Goal: Task Accomplishment & Management: Use online tool/utility

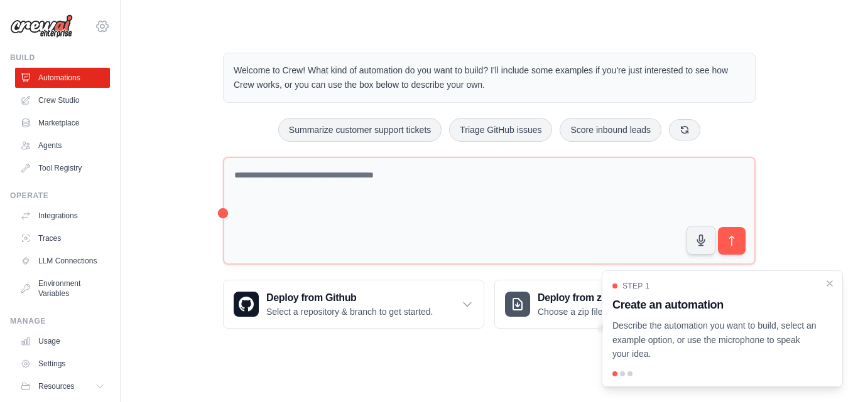
click at [95, 23] on icon at bounding box center [102, 26] width 15 height 15
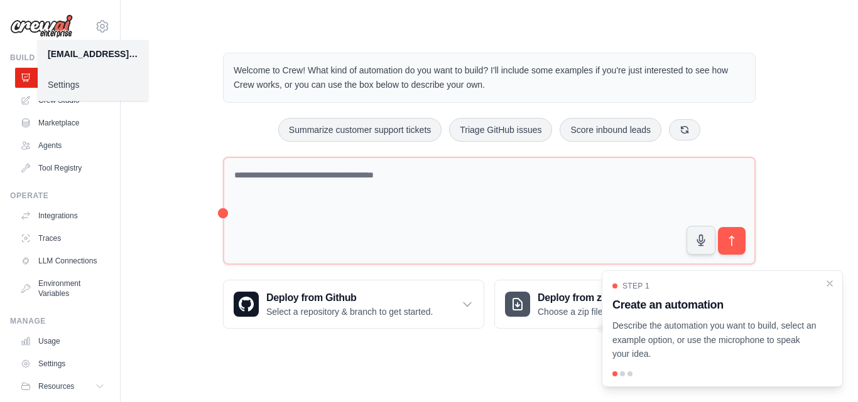
click at [171, 25] on main "Welcome to Crew! What kind of automation do you want to build? I'll include som…" at bounding box center [489, 181] width 737 height 362
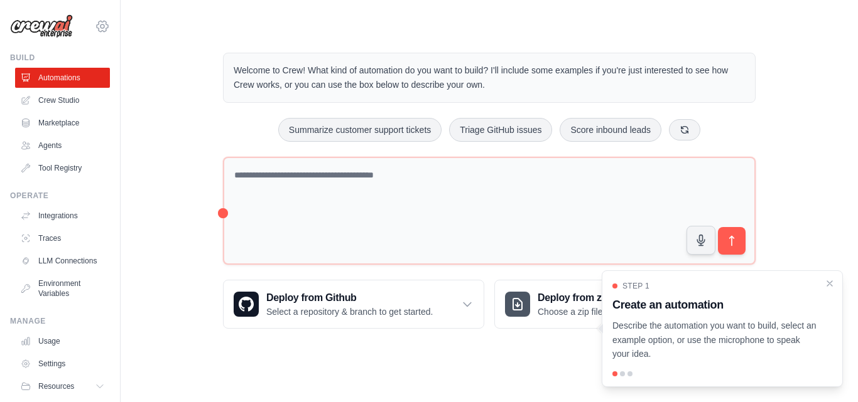
click at [95, 23] on icon at bounding box center [102, 26] width 15 height 15
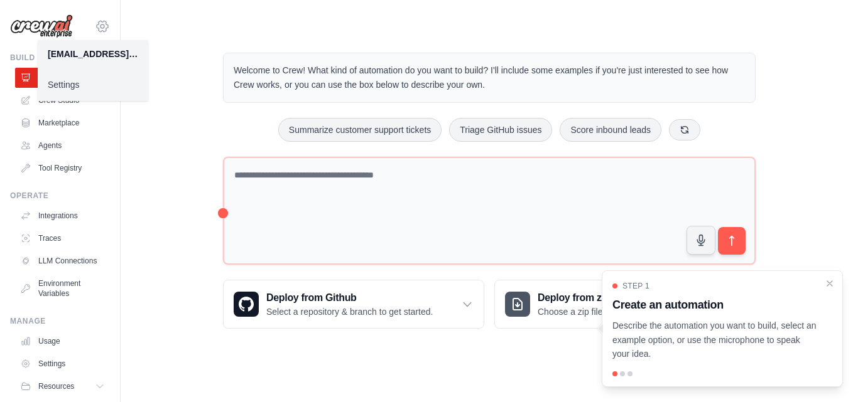
click at [95, 30] on icon at bounding box center [102, 26] width 15 height 15
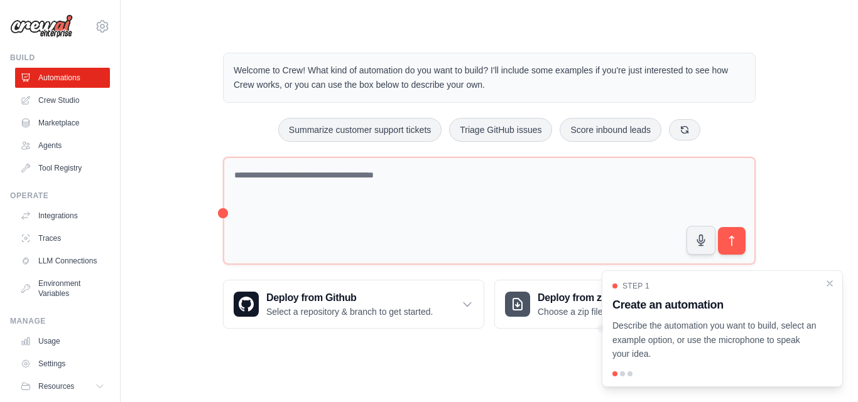
click at [98, 16] on div "thaliaslins@gmail.com Settings" at bounding box center [60, 20] width 100 height 40
click at [95, 26] on icon at bounding box center [102, 26] width 15 height 15
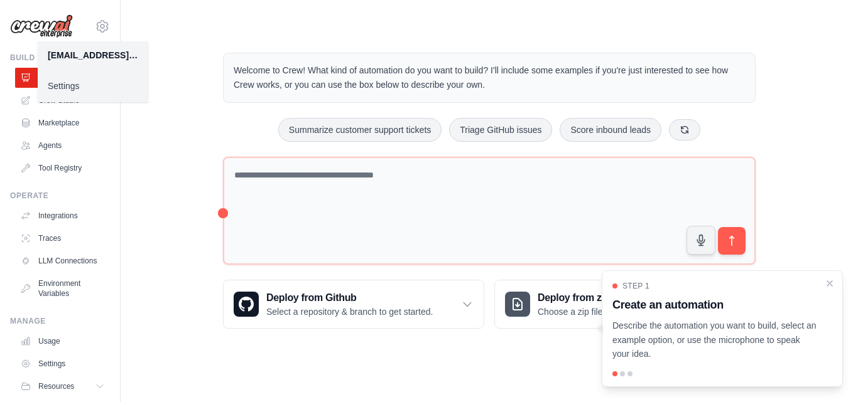
click at [191, 28] on main "Welcome to Crew! What kind of automation do you want to build? I'll include som…" at bounding box center [489, 181] width 737 height 362
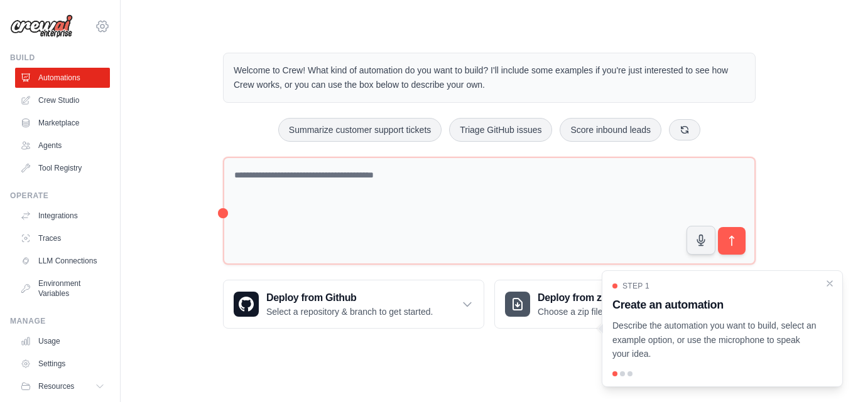
click at [100, 26] on icon at bounding box center [102, 26] width 15 height 15
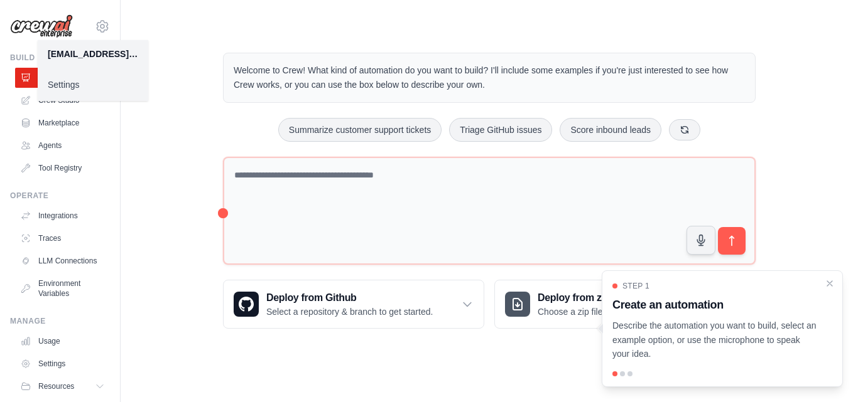
click at [78, 80] on link "Settings" at bounding box center [93, 84] width 110 height 23
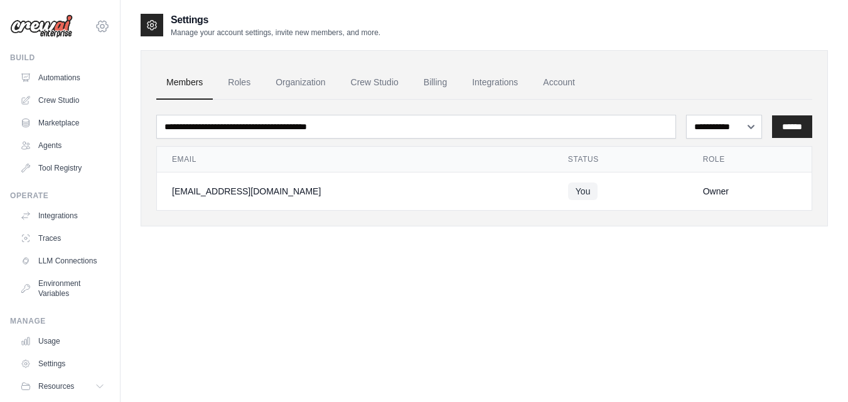
click at [95, 30] on icon at bounding box center [102, 26] width 15 height 15
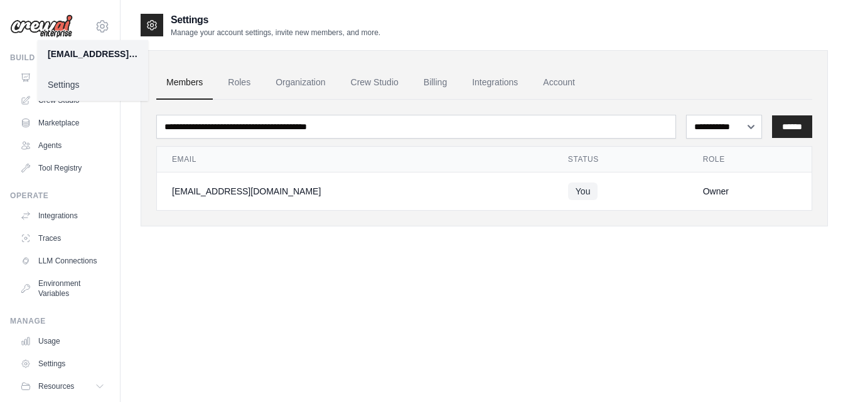
click at [62, 27] on img at bounding box center [41, 26] width 63 height 24
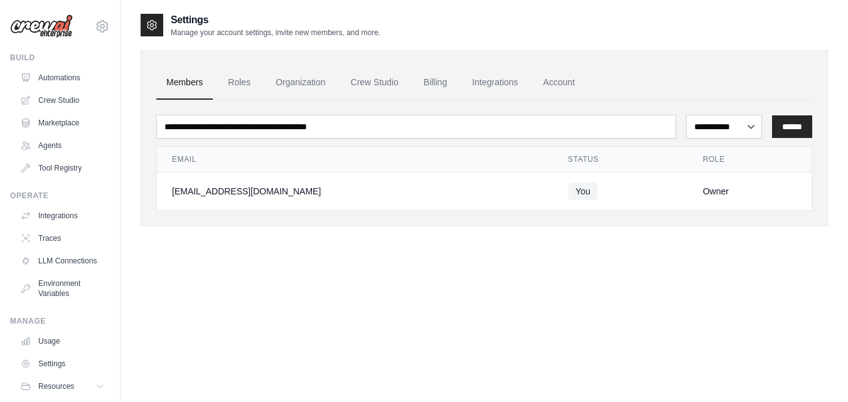
click at [52, 24] on img at bounding box center [41, 26] width 63 height 24
click at [302, 81] on link "Organization" at bounding box center [301, 83] width 70 height 34
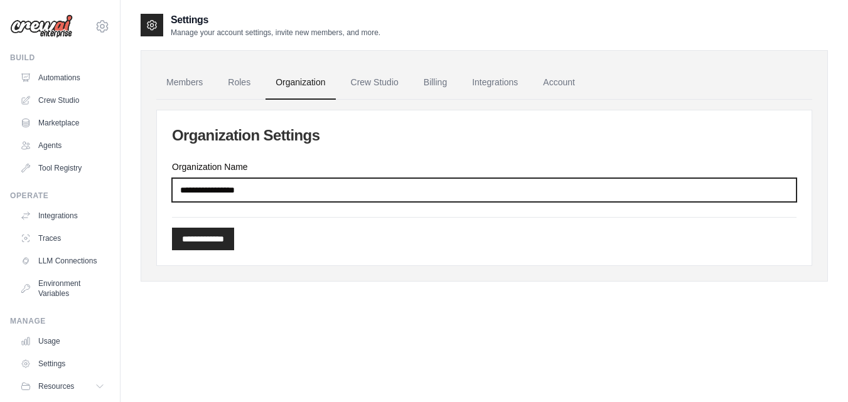
drag, startPoint x: 277, startPoint y: 183, endPoint x: 148, endPoint y: 188, distance: 129.4
click at [148, 188] on div "**********" at bounding box center [484, 166] width 687 height 232
click at [200, 190] on input "Organization Name" at bounding box center [484, 190] width 625 height 24
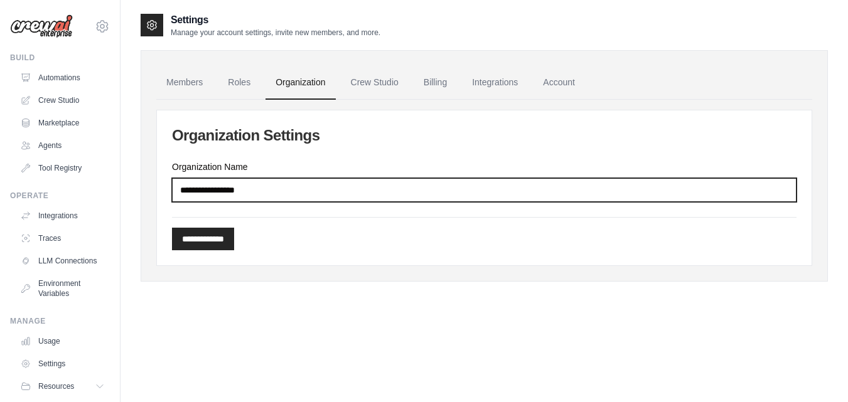
click at [200, 190] on input "Organization Name" at bounding box center [484, 190] width 625 height 24
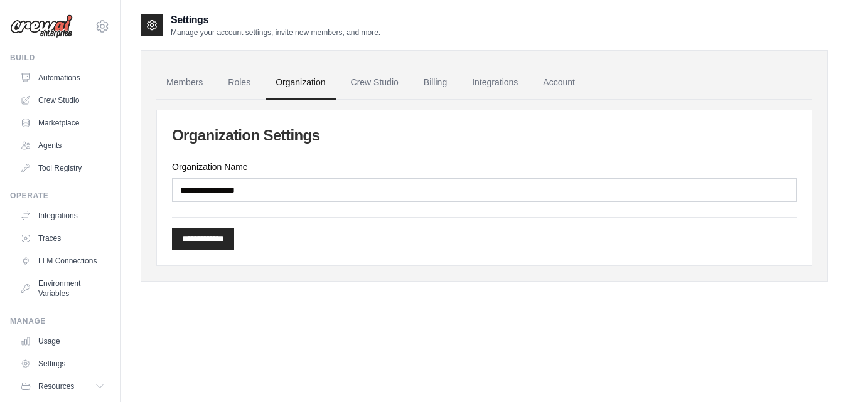
click at [758, 220] on div "**********" at bounding box center [484, 233] width 625 height 33
click at [187, 73] on link "Members" at bounding box center [184, 83] width 56 height 34
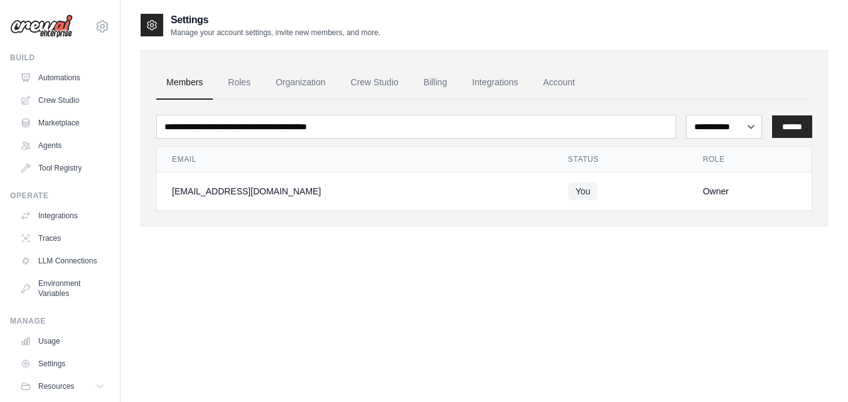
drag, startPoint x: 278, startPoint y: 195, endPoint x: 222, endPoint y: 193, distance: 55.9
click at [222, 193] on div "[EMAIL_ADDRESS][DOMAIN_NAME]" at bounding box center [355, 191] width 366 height 13
click at [294, 78] on link "Organization" at bounding box center [301, 83] width 70 height 34
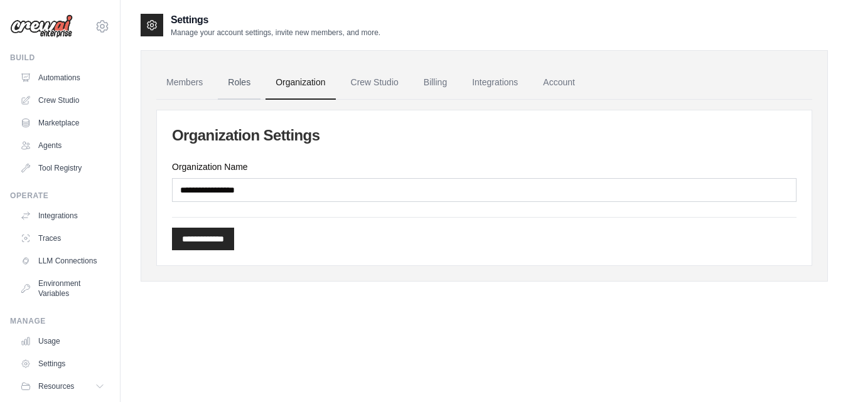
click at [245, 88] on link "Roles" at bounding box center [239, 83] width 43 height 34
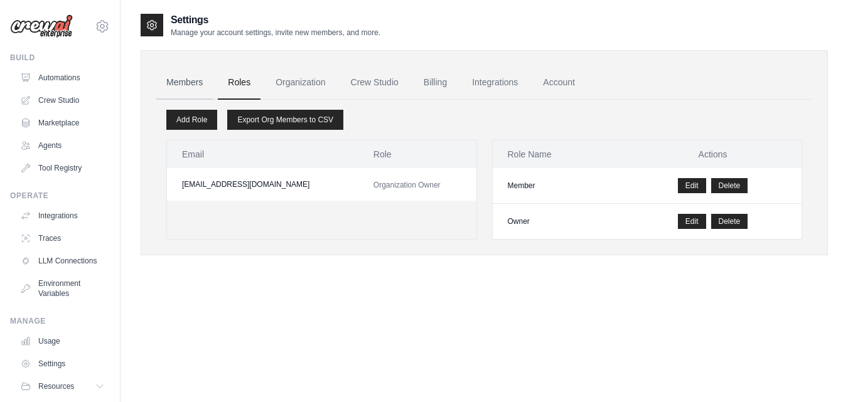
click at [193, 78] on link "Members" at bounding box center [184, 83] width 56 height 34
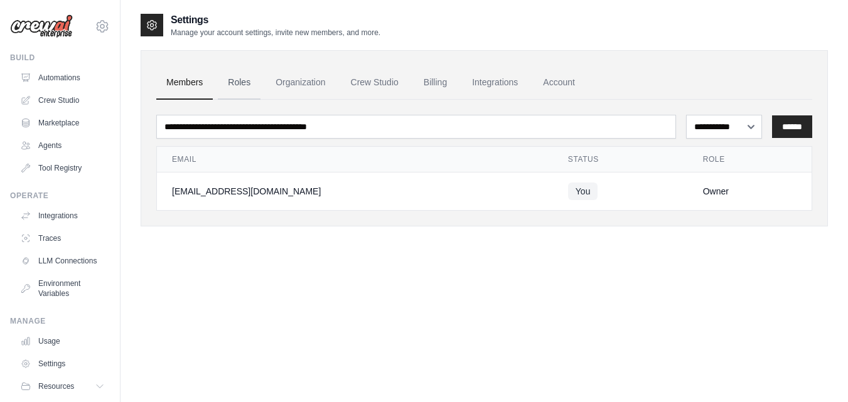
click at [240, 82] on link "Roles" at bounding box center [239, 83] width 43 height 34
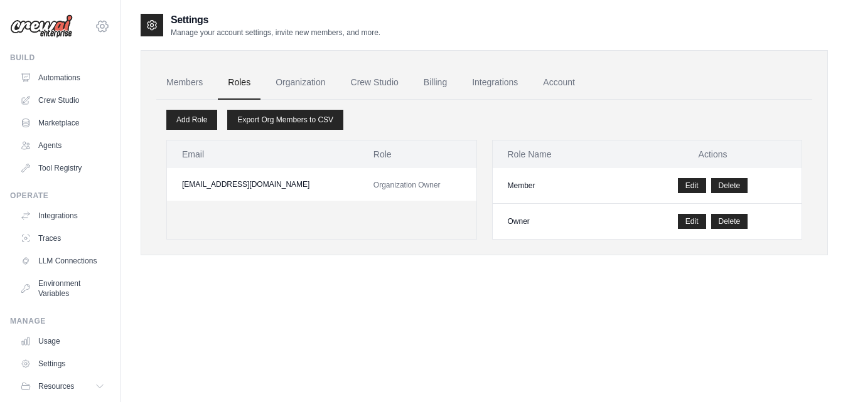
click at [95, 26] on icon at bounding box center [102, 26] width 15 height 15
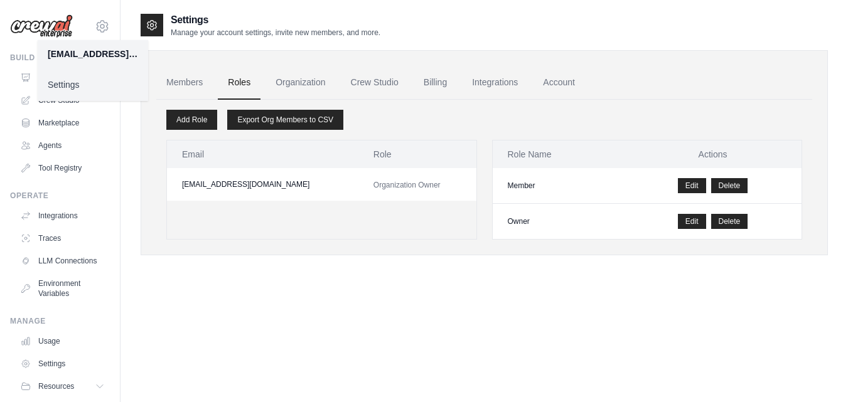
click at [466, 35] on div "Settings Manage your account settings, invite new members, and more." at bounding box center [484, 25] width 687 height 25
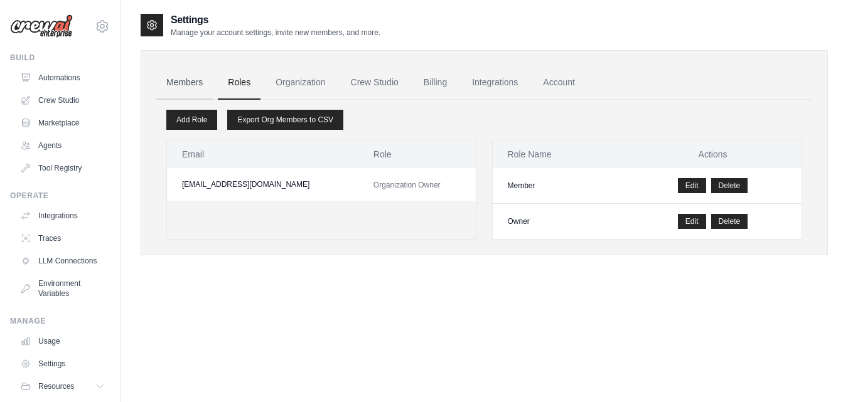
click at [188, 83] on link "Members" at bounding box center [184, 83] width 56 height 34
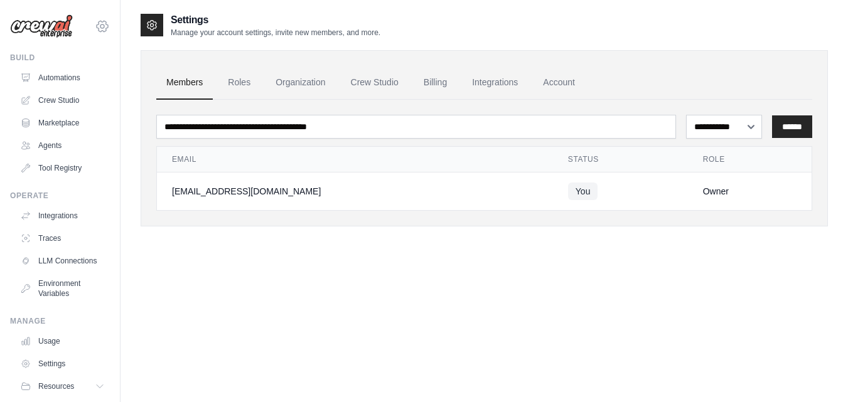
click at [95, 27] on icon at bounding box center [102, 26] width 15 height 15
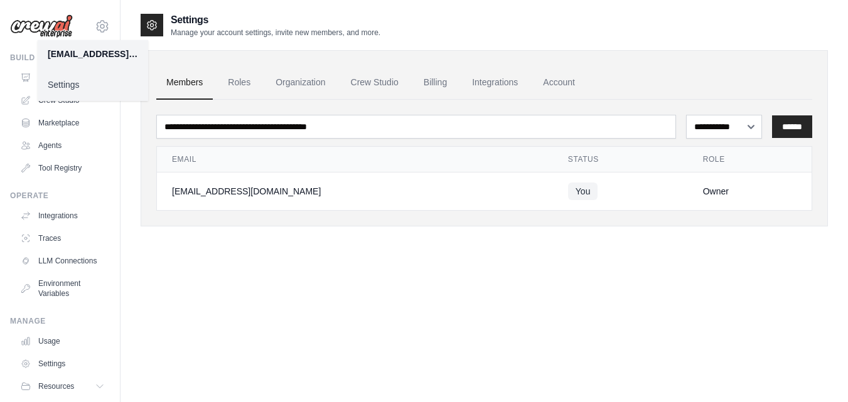
click at [310, 232] on div "**********" at bounding box center [484, 130] width 687 height 234
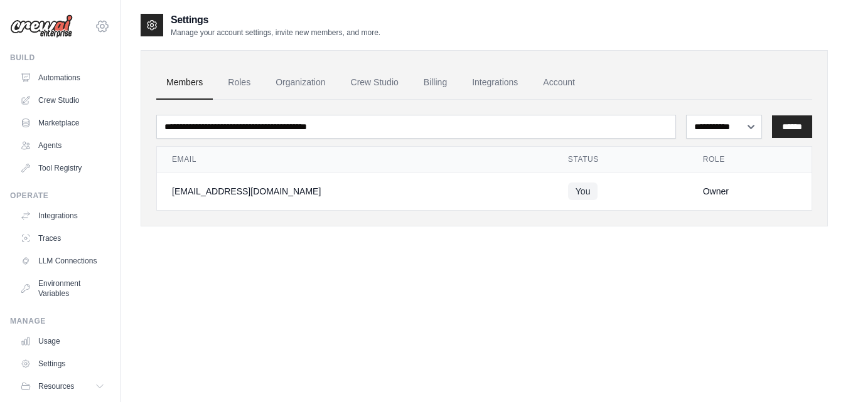
click at [95, 23] on icon at bounding box center [102, 26] width 15 height 15
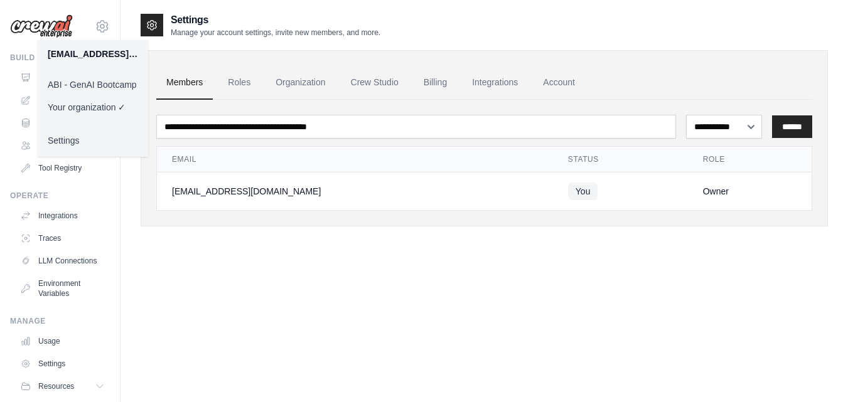
click at [286, 282] on div "**********" at bounding box center [484, 214] width 687 height 402
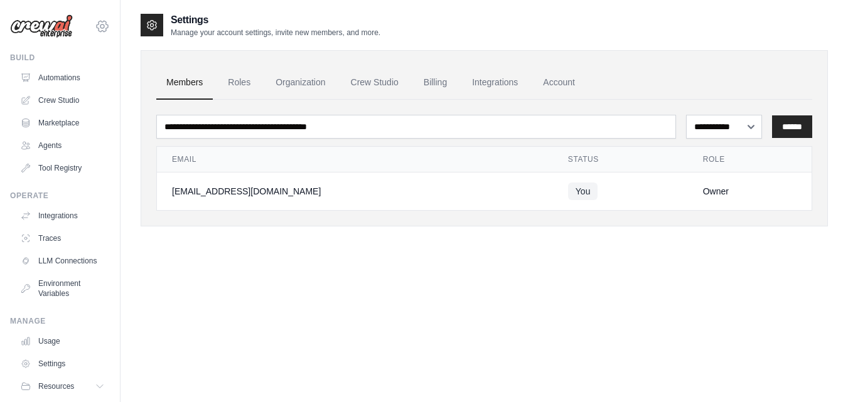
click at [95, 22] on icon at bounding box center [102, 26] width 15 height 15
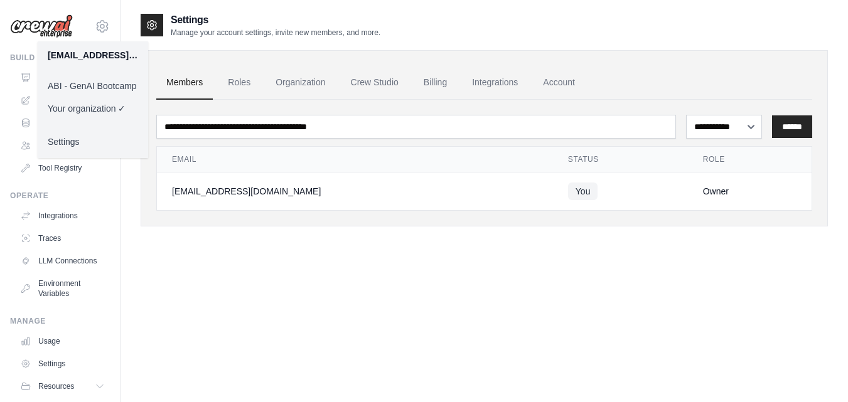
click at [64, 84] on link "ABI - GenAI Bootcamp" at bounding box center [93, 86] width 110 height 23
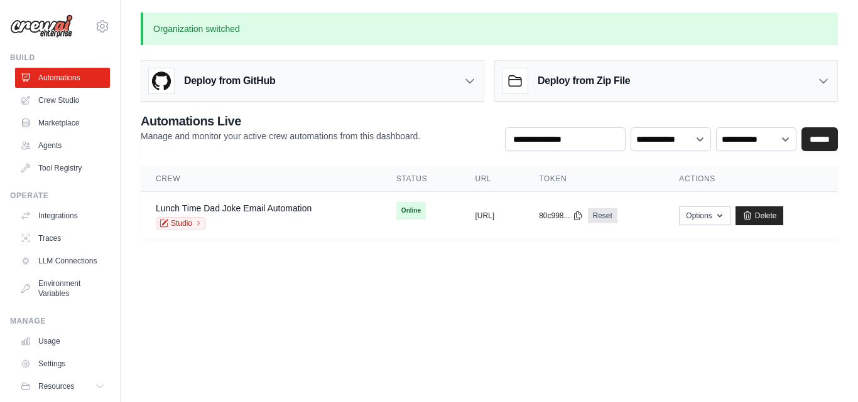
click at [470, 76] on icon at bounding box center [469, 81] width 13 height 13
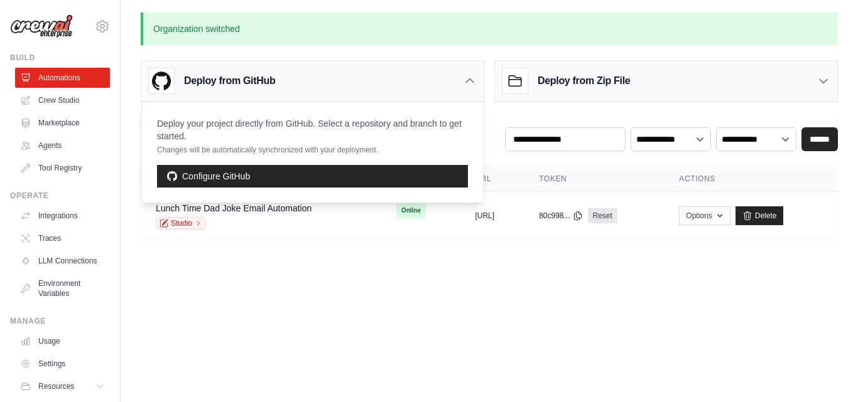
click at [470, 76] on icon at bounding box center [469, 81] width 13 height 13
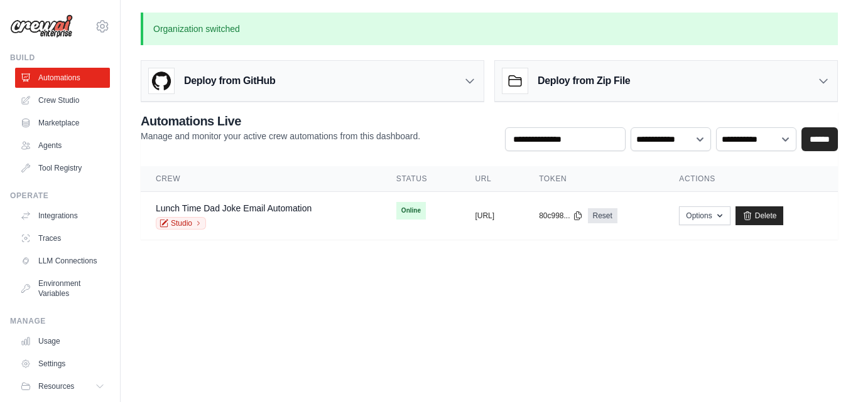
click at [820, 79] on icon at bounding box center [823, 81] width 13 height 13
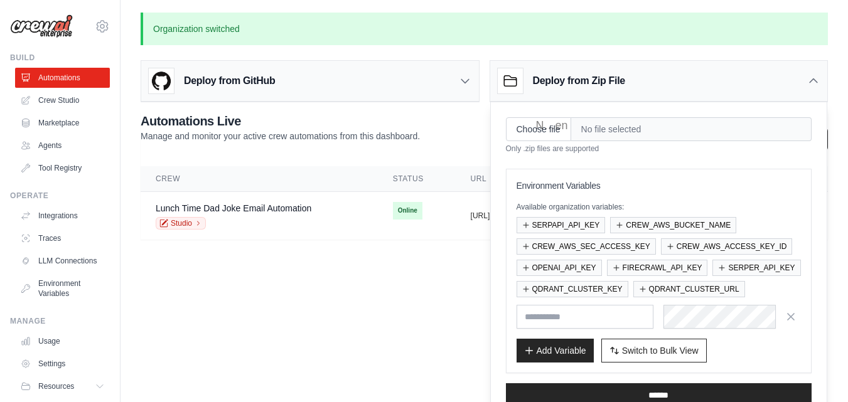
click at [819, 79] on icon at bounding box center [813, 81] width 13 height 13
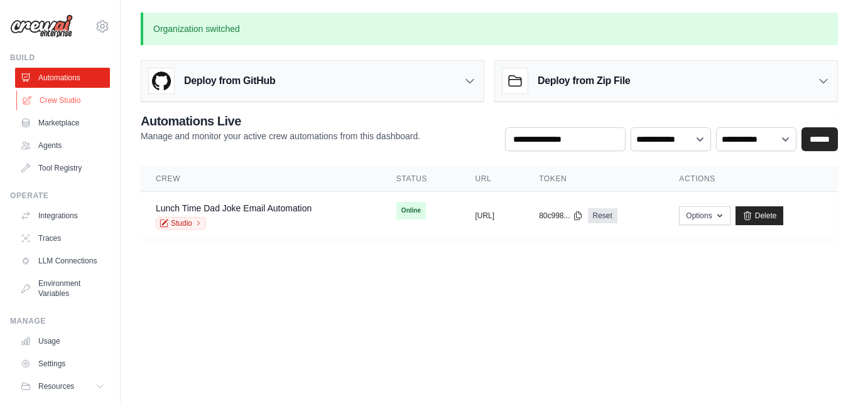
click at [63, 107] on link "Crew Studio" at bounding box center [63, 100] width 95 height 20
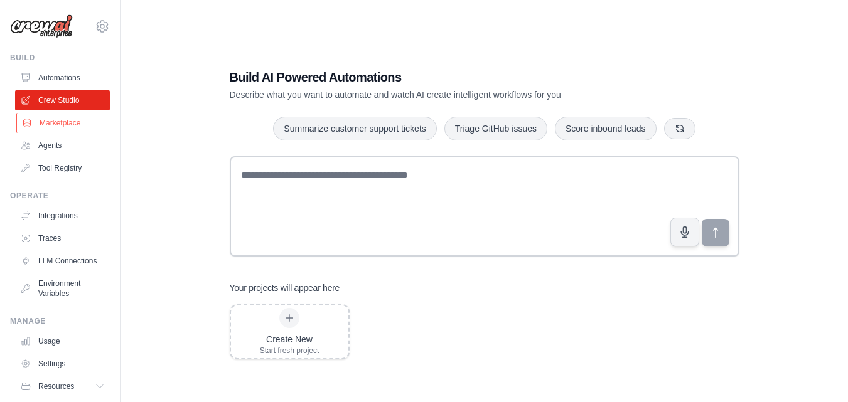
click at [70, 118] on link "Marketplace" at bounding box center [63, 123] width 95 height 20
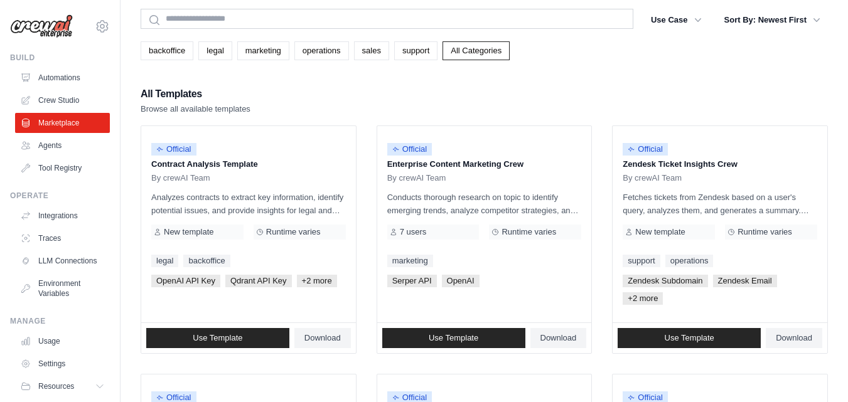
scroll to position [63, 0]
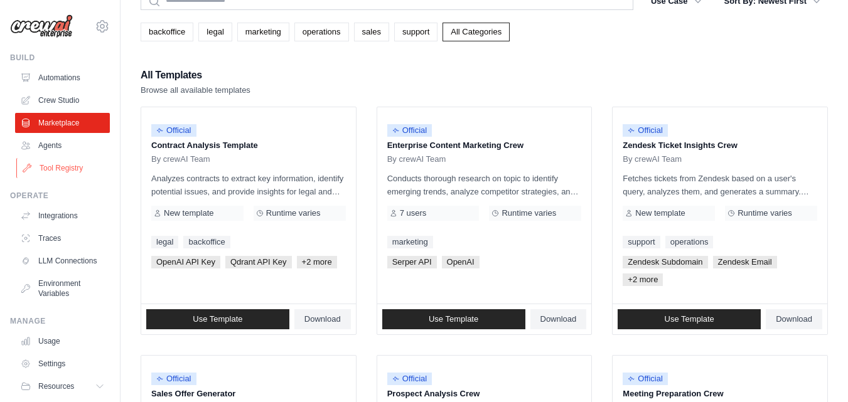
click at [56, 173] on link "Tool Registry" at bounding box center [63, 168] width 95 height 20
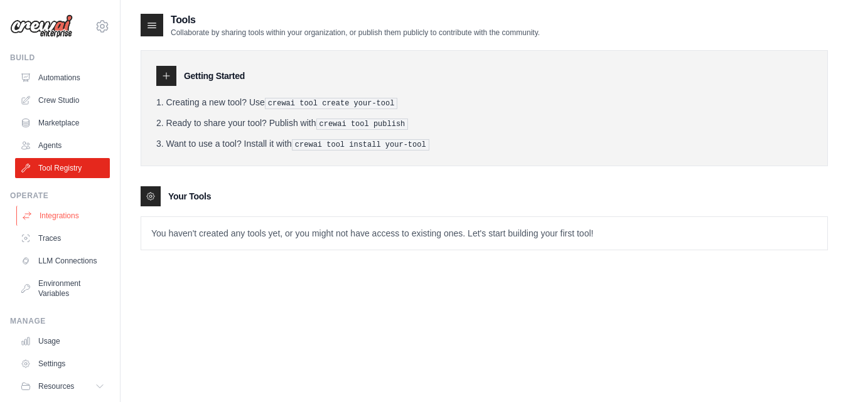
click at [51, 220] on link "Integrations" at bounding box center [63, 216] width 95 height 20
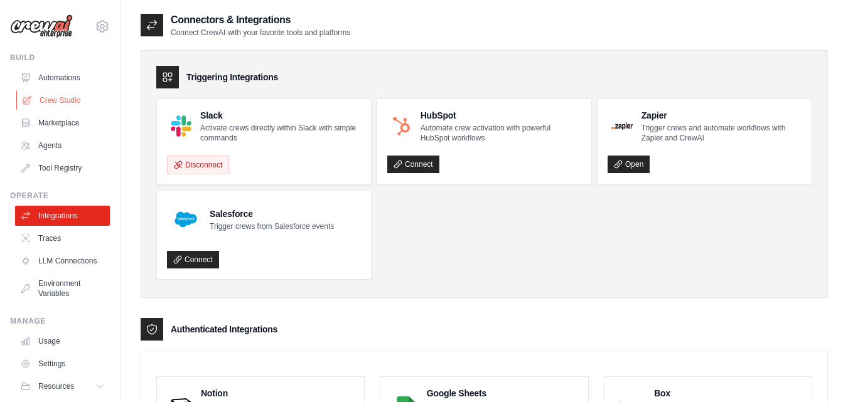
click at [55, 97] on link "Crew Studio" at bounding box center [63, 100] width 95 height 20
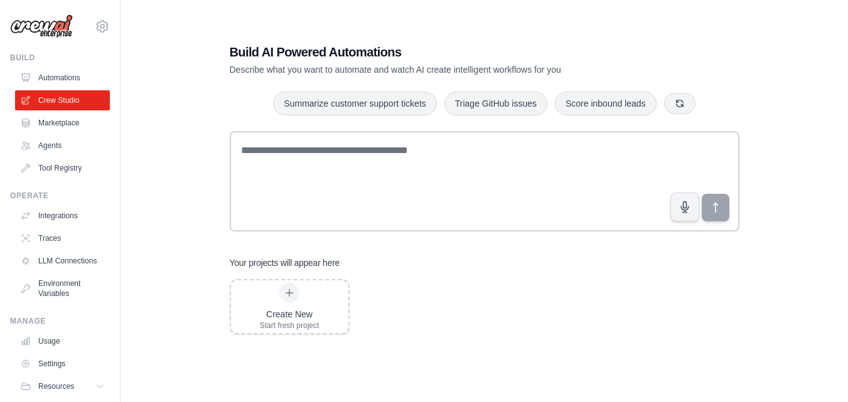
click at [546, 241] on div "Build AI Powered Automations Describe what you want to automate and watch AI cr…" at bounding box center [485, 188] width 540 height 331
click at [52, 271] on link "LLM Connections" at bounding box center [63, 261] width 95 height 20
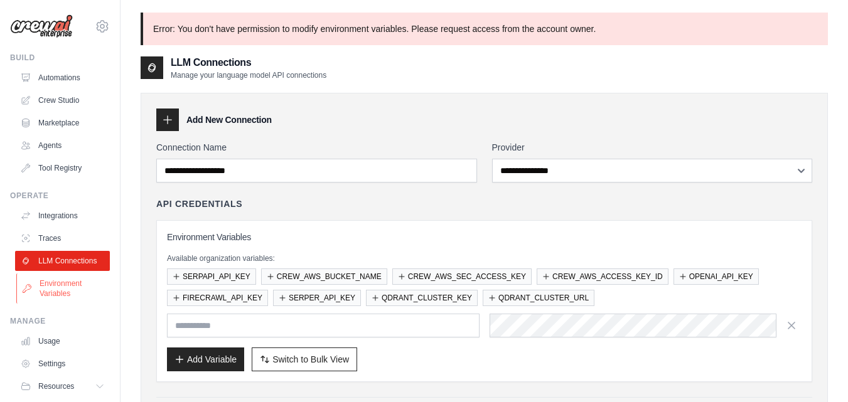
click at [72, 295] on link "Environment Variables" at bounding box center [63, 289] width 95 height 30
click at [68, 237] on link "Traces" at bounding box center [63, 239] width 95 height 20
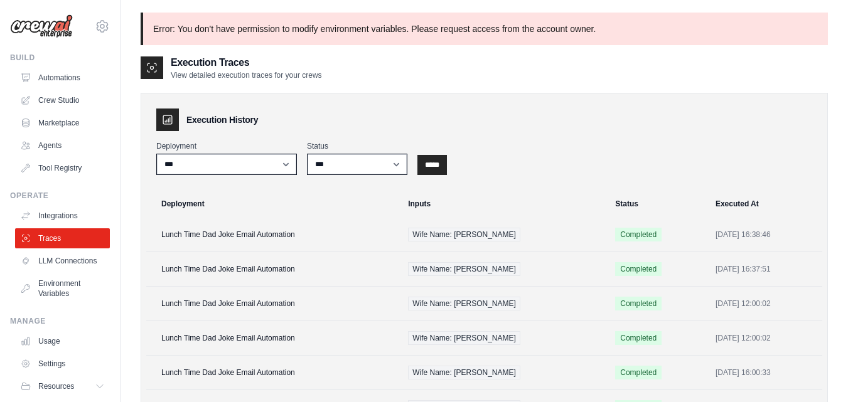
click at [45, 240] on link "Traces" at bounding box center [62, 239] width 95 height 20
click at [53, 347] on link "Usage" at bounding box center [62, 341] width 95 height 20
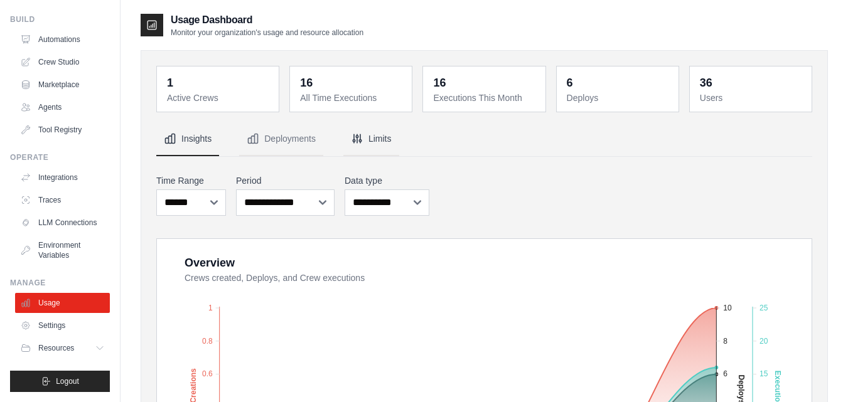
click at [378, 151] on button "Limits" at bounding box center [371, 139] width 56 height 34
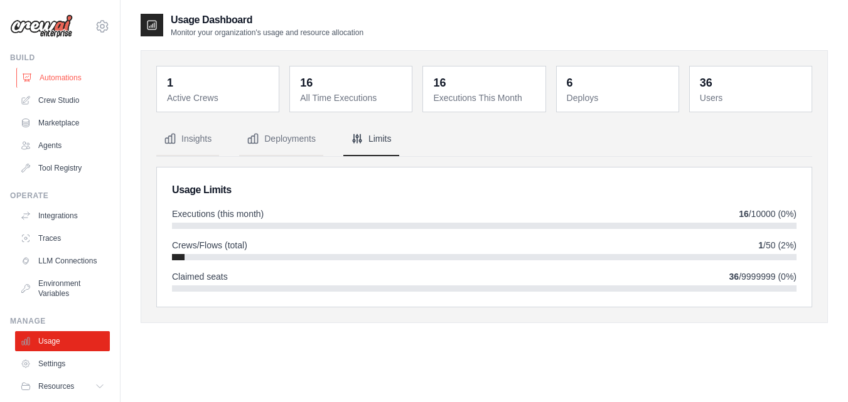
click at [50, 68] on link "Automations" at bounding box center [63, 78] width 95 height 20
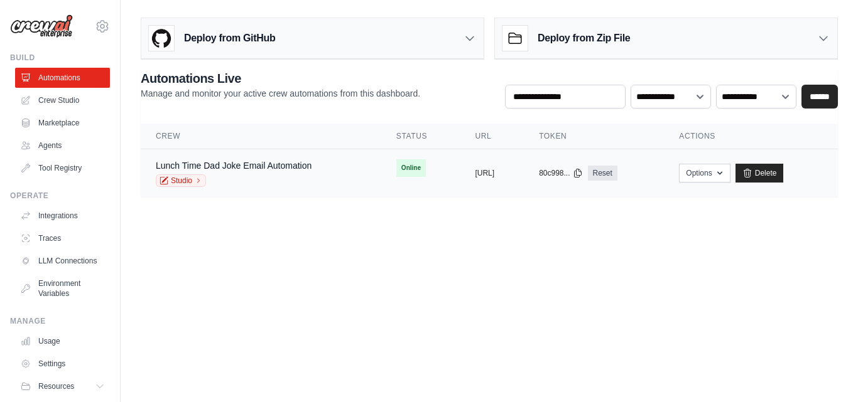
click at [245, 171] on div "Lunch Time Dad Joke Email Automation" at bounding box center [234, 165] width 156 height 13
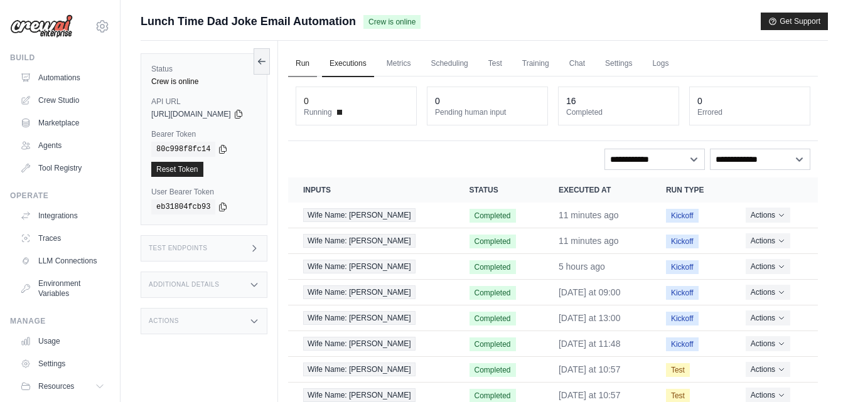
click at [314, 63] on link "Run" at bounding box center [302, 64] width 29 height 26
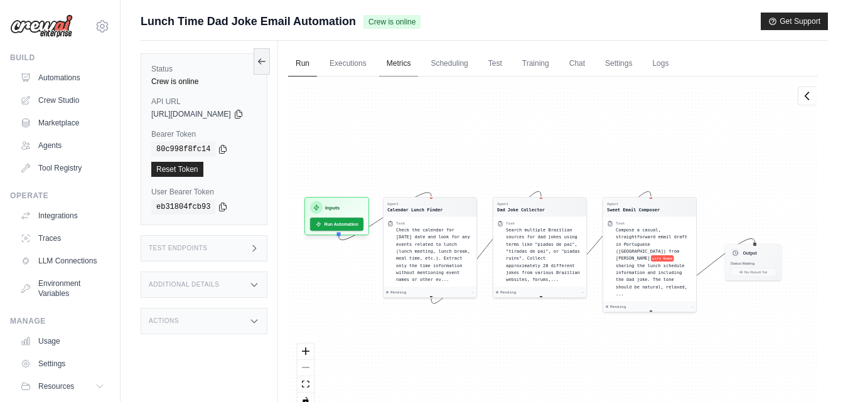
click at [404, 59] on link "Metrics" at bounding box center [399, 64] width 40 height 26
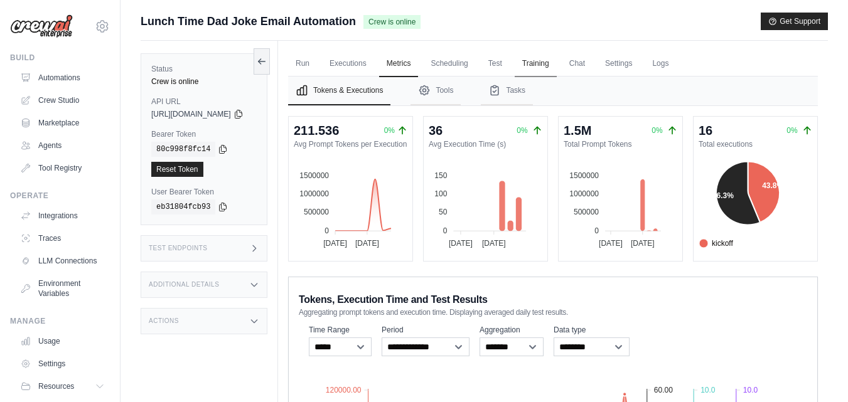
click at [557, 63] on link "Training" at bounding box center [536, 64] width 42 height 26
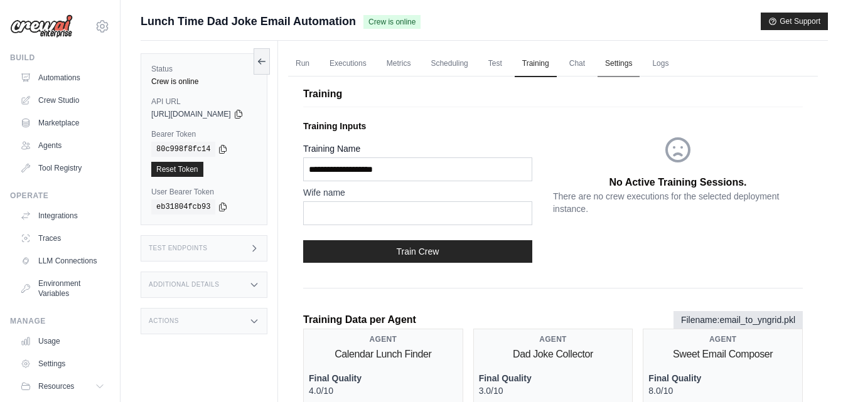
click at [640, 57] on link "Settings" at bounding box center [619, 64] width 42 height 26
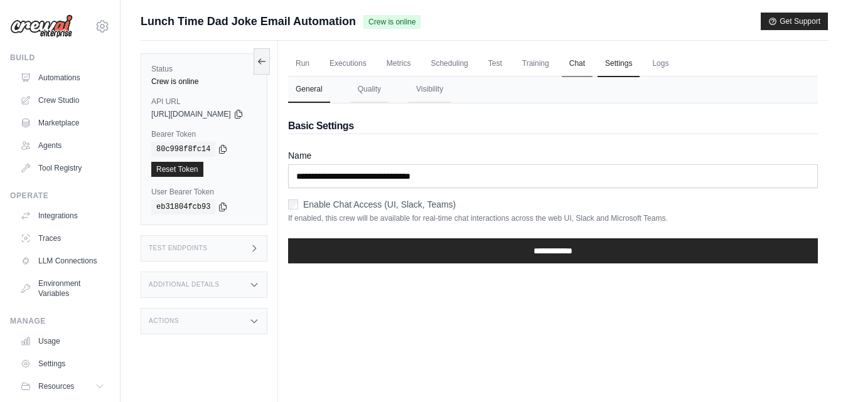
click at [593, 61] on link "Chat" at bounding box center [577, 64] width 31 height 26
drag, startPoint x: 352, startPoint y: 50, endPoint x: 336, endPoint y: 54, distance: 15.5
click at [336, 54] on div "Run Executions Metrics Scheduling Test Training Chat Settings Logs 0 Running 0 …" at bounding box center [553, 242] width 550 height 402
click at [317, 60] on link "Run" at bounding box center [302, 64] width 29 height 26
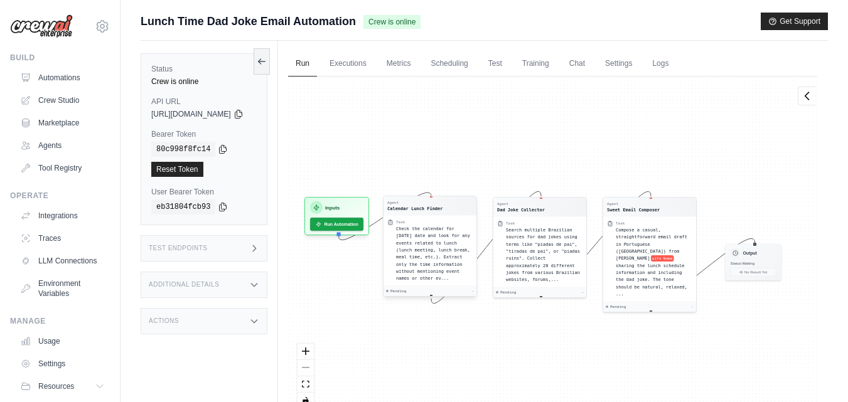
click at [443, 217] on div "Task Check the calendar for today's date and look for any events related to lun…" at bounding box center [430, 250] width 93 height 71
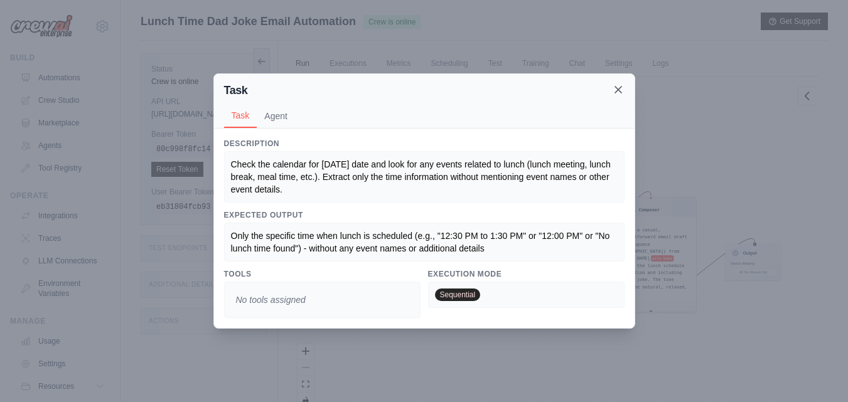
click at [621, 91] on icon at bounding box center [618, 89] width 13 height 13
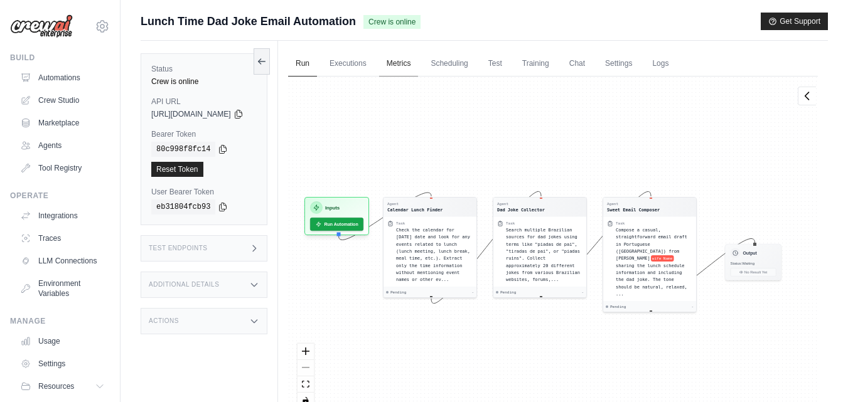
click at [405, 54] on link "Metrics" at bounding box center [399, 64] width 40 height 26
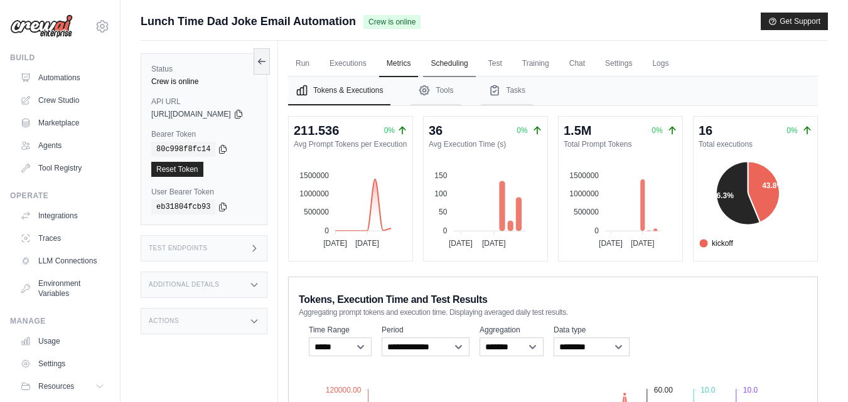
click at [475, 75] on link "Scheduling" at bounding box center [449, 64] width 52 height 26
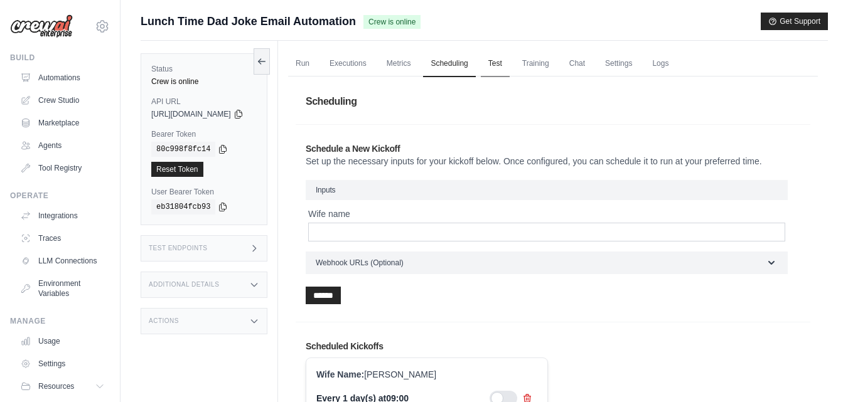
click at [510, 67] on link "Test" at bounding box center [495, 64] width 29 height 26
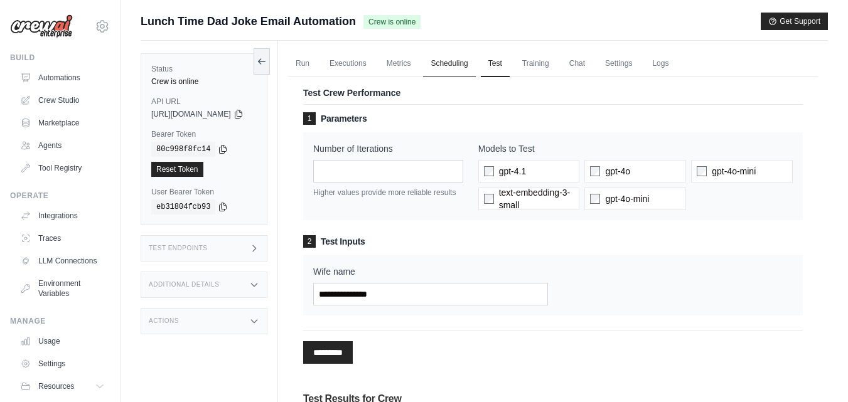
click at [475, 57] on link "Scheduling" at bounding box center [449, 64] width 52 height 26
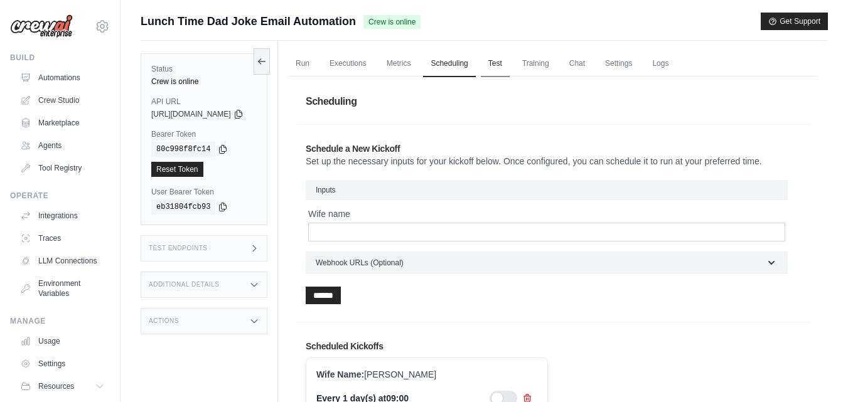
click at [510, 56] on link "Test" at bounding box center [495, 64] width 29 height 26
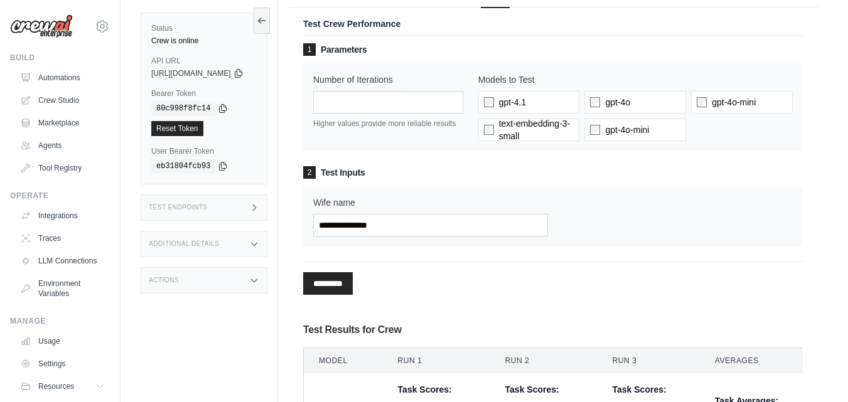
scroll to position [42, 0]
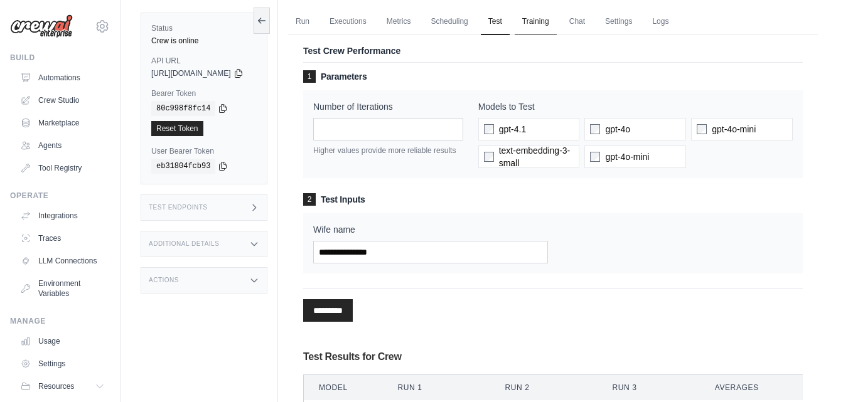
click at [557, 14] on link "Training" at bounding box center [536, 22] width 42 height 26
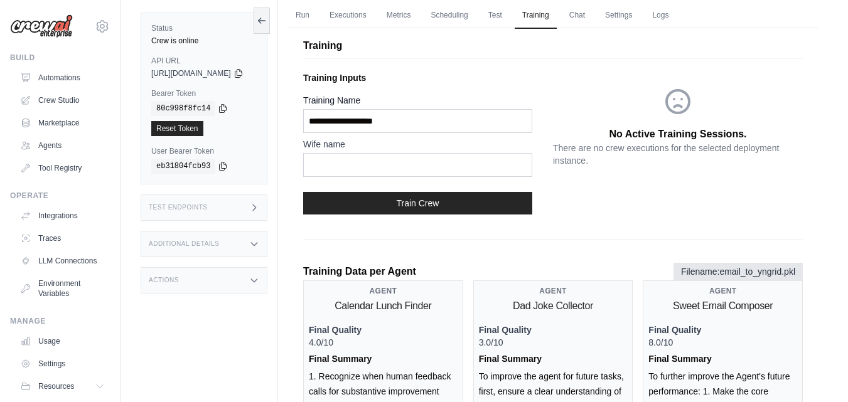
scroll to position [40, 0]
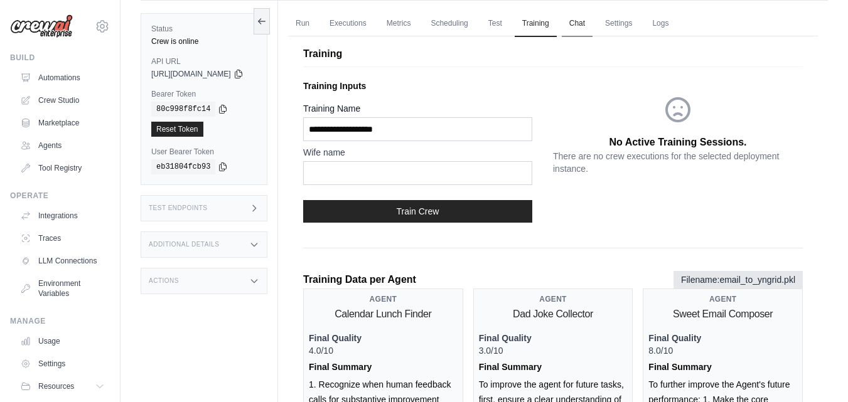
click at [593, 14] on link "Chat" at bounding box center [577, 24] width 31 height 26
click at [633, 21] on link "Settings" at bounding box center [619, 24] width 42 height 26
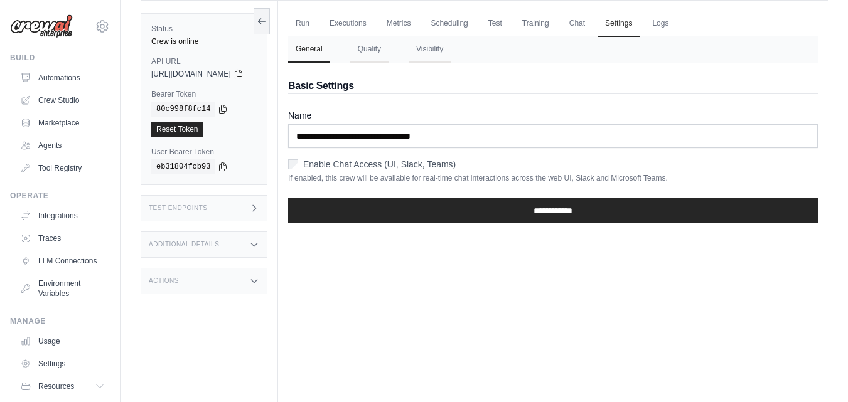
click at [408, 166] on label "Enable Chat Access (UI, Slack, Teams)" at bounding box center [379, 164] width 153 height 13
click at [379, 58] on button "Quality" at bounding box center [369, 49] width 38 height 26
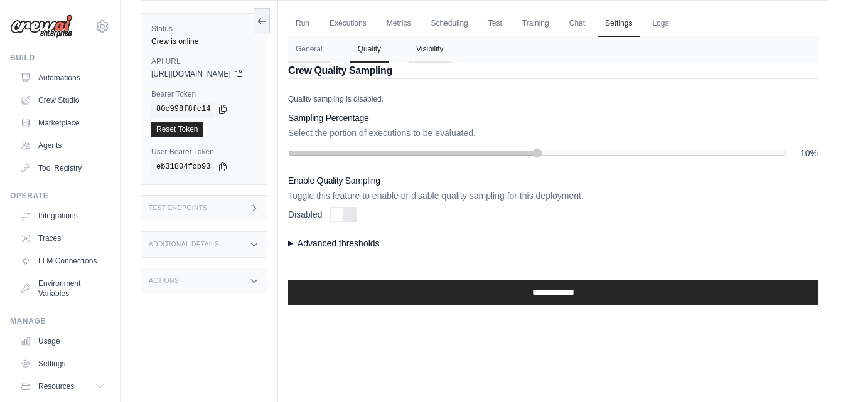
click at [439, 56] on button "Visibility" at bounding box center [430, 49] width 42 height 26
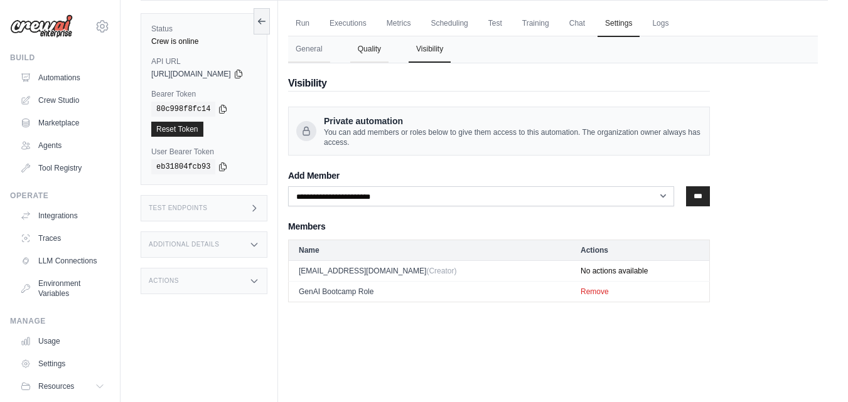
click at [385, 58] on button "Quality" at bounding box center [369, 49] width 38 height 26
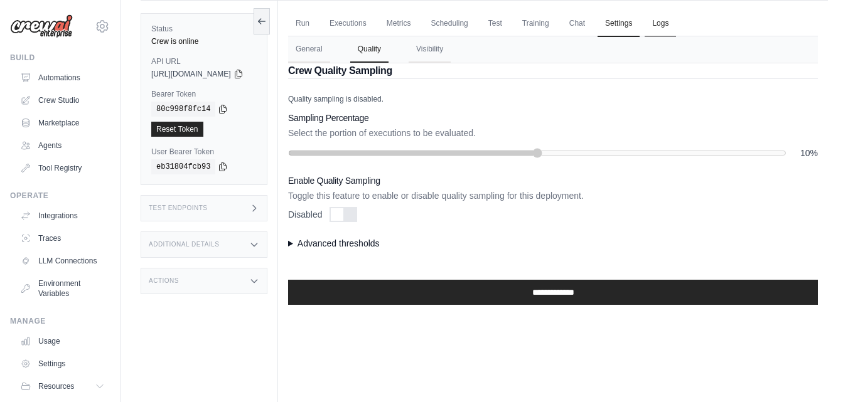
click at [676, 24] on link "Logs" at bounding box center [660, 24] width 31 height 26
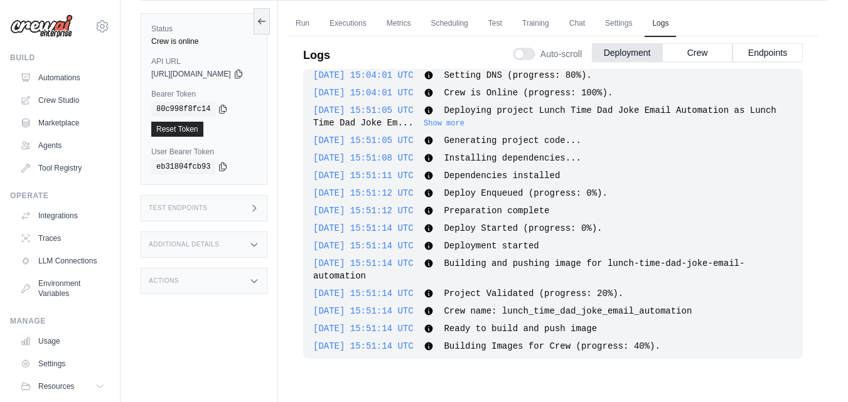
scroll to position [2003, 0]
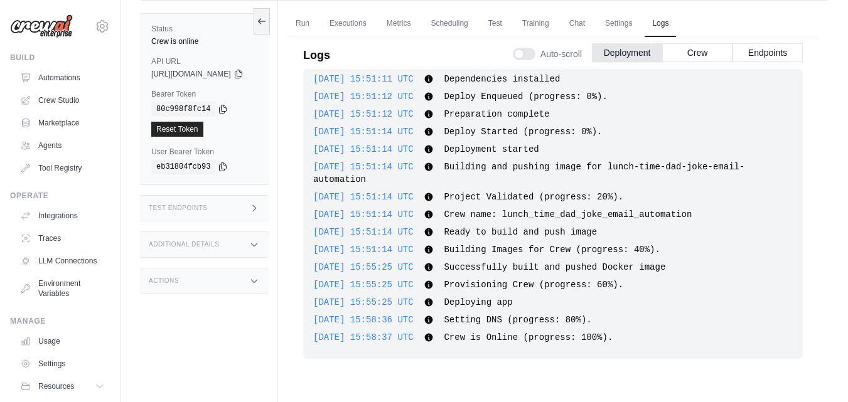
click at [63, 24] on img at bounding box center [41, 26] width 63 height 24
click at [39, 76] on link "Automations" at bounding box center [63, 78] width 95 height 20
